Goal: Task Accomplishment & Management: Use online tool/utility

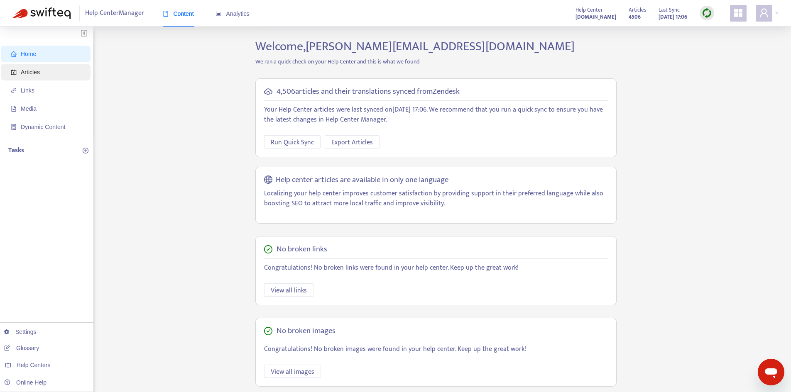
click at [34, 74] on span "Articles" at bounding box center [30, 72] width 19 height 7
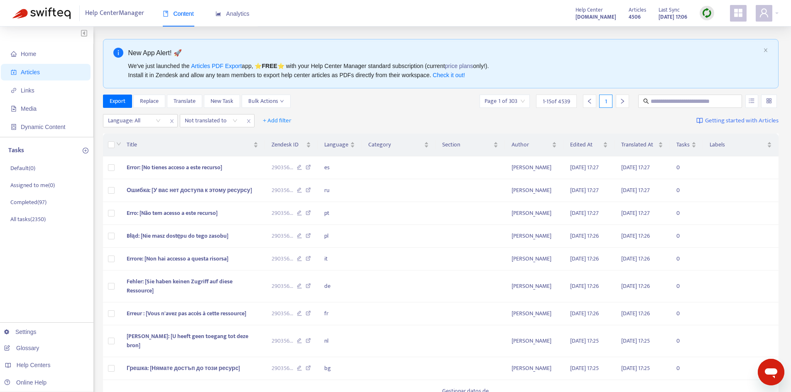
click at [712, 16] on div at bounding box center [707, 13] width 15 height 15
click at [713, 33] on link "Quick Sync" at bounding box center [723, 30] width 35 height 10
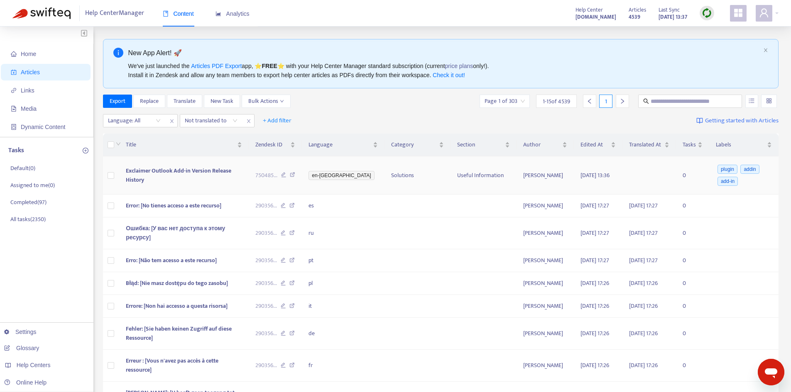
drag, startPoint x: 136, startPoint y: 183, endPoint x: 212, endPoint y: 158, distance: 80.3
click at [136, 183] on td "Exclaimer Outlook Add-in Version Release History" at bounding box center [184, 176] width 130 height 38
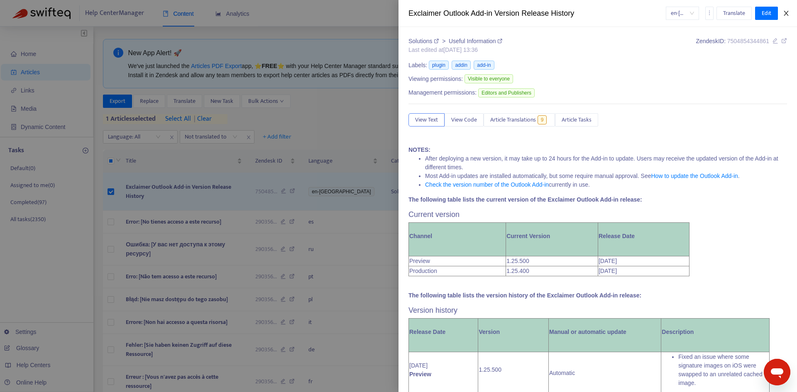
click at [787, 14] on icon "close" at bounding box center [786, 13] width 5 height 5
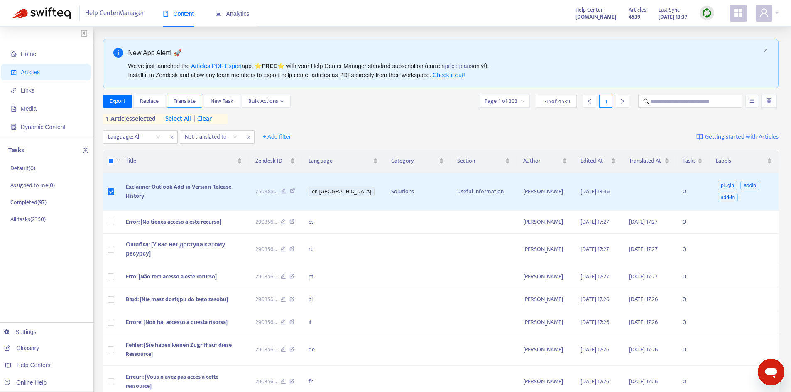
click at [193, 104] on span "Translate" at bounding box center [185, 101] width 22 height 9
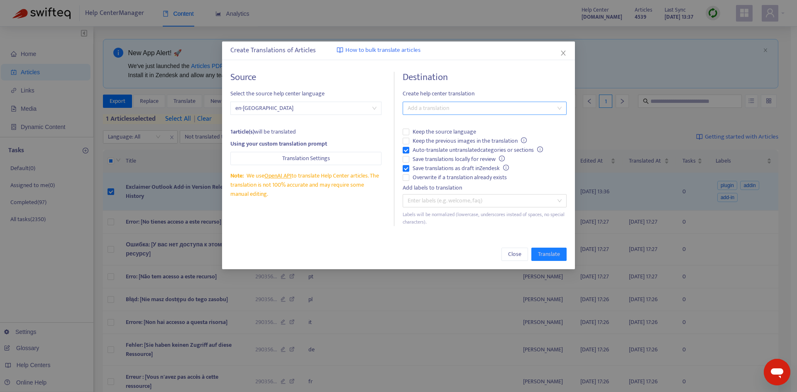
click at [446, 107] on div at bounding box center [481, 108] width 152 height 10
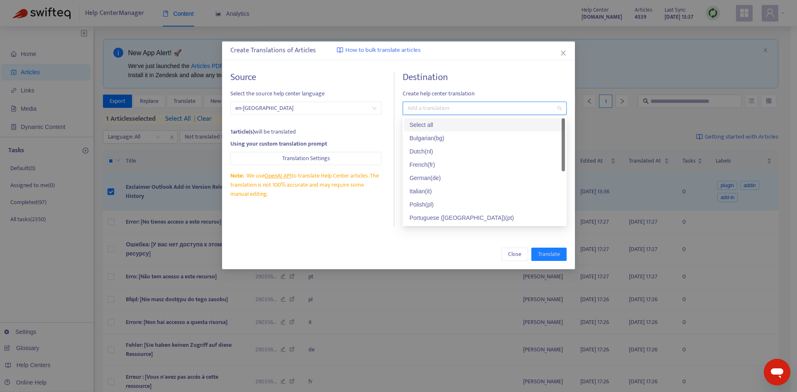
click at [431, 125] on div "Select all" at bounding box center [484, 124] width 151 height 9
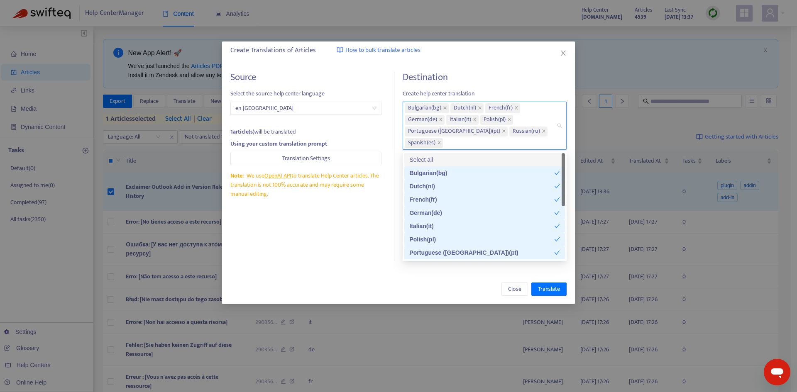
click at [499, 84] on div "Destination Create help center translation Bulgarian ( bg ) Dutch ( nl ) French…" at bounding box center [485, 166] width 164 height 189
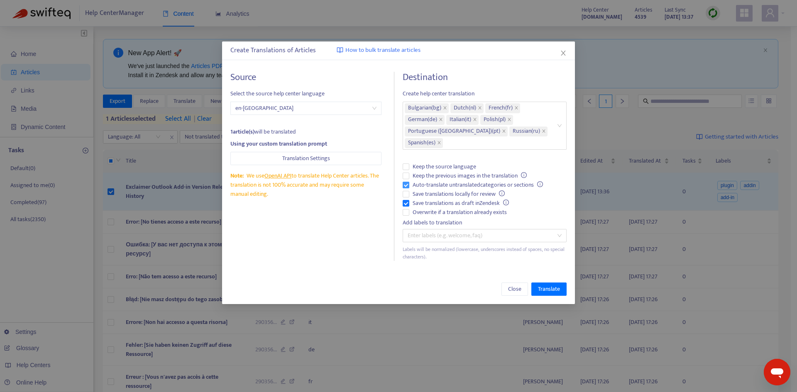
click at [420, 185] on span "Auto-translate untranslated categories or sections" at bounding box center [477, 185] width 137 height 9
click at [421, 203] on span "Save translations as draft in Zendesk" at bounding box center [460, 203] width 103 height 9
click at [426, 212] on span "Overwrite if a translation already exists" at bounding box center [459, 212] width 101 height 9
click at [537, 285] on button "Translate" at bounding box center [548, 289] width 35 height 13
